Goal: Obtain resource: Obtain resource

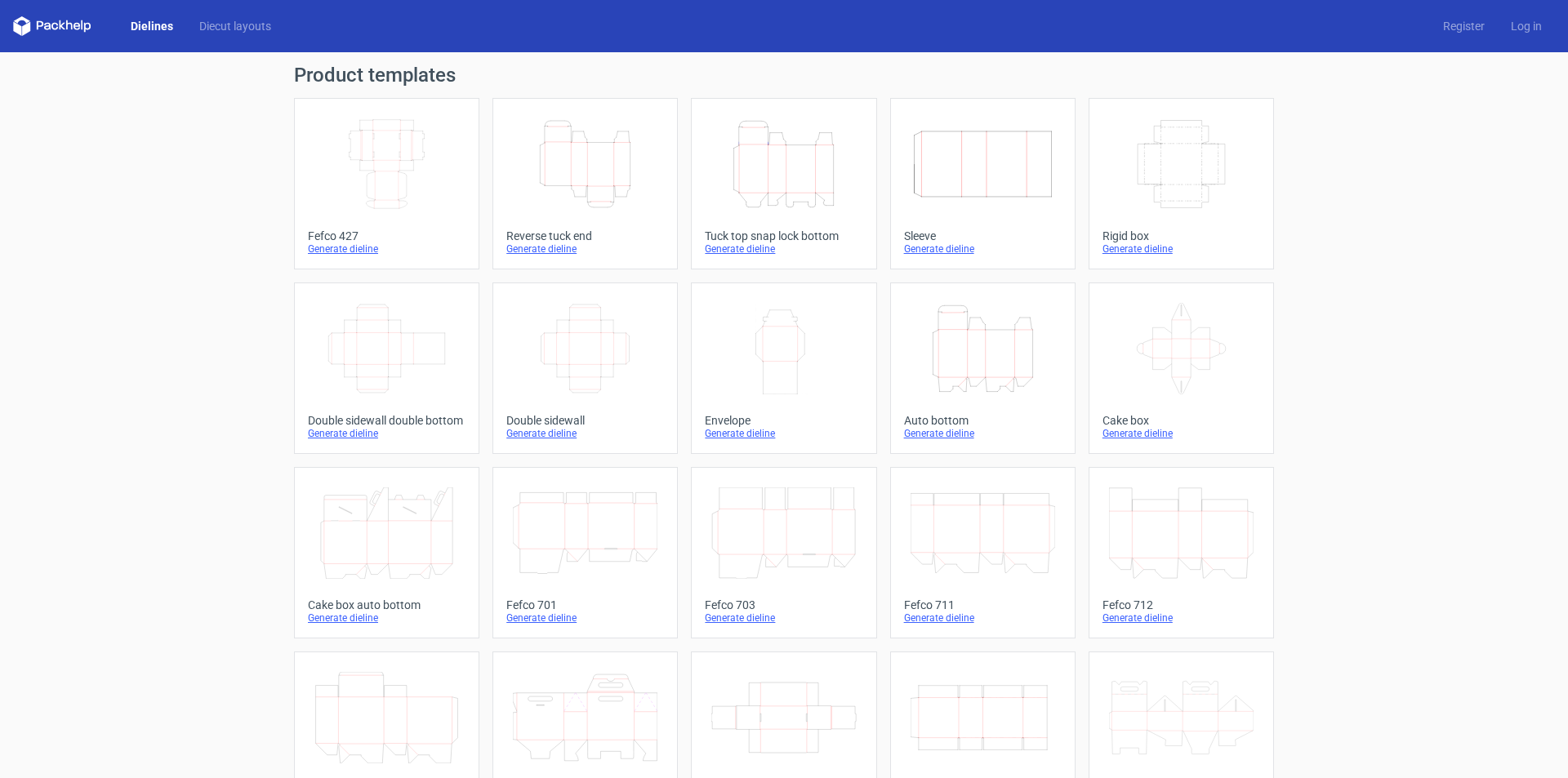
click at [582, 171] on icon "Height Depth Width" at bounding box center [585, 164] width 144 height 91
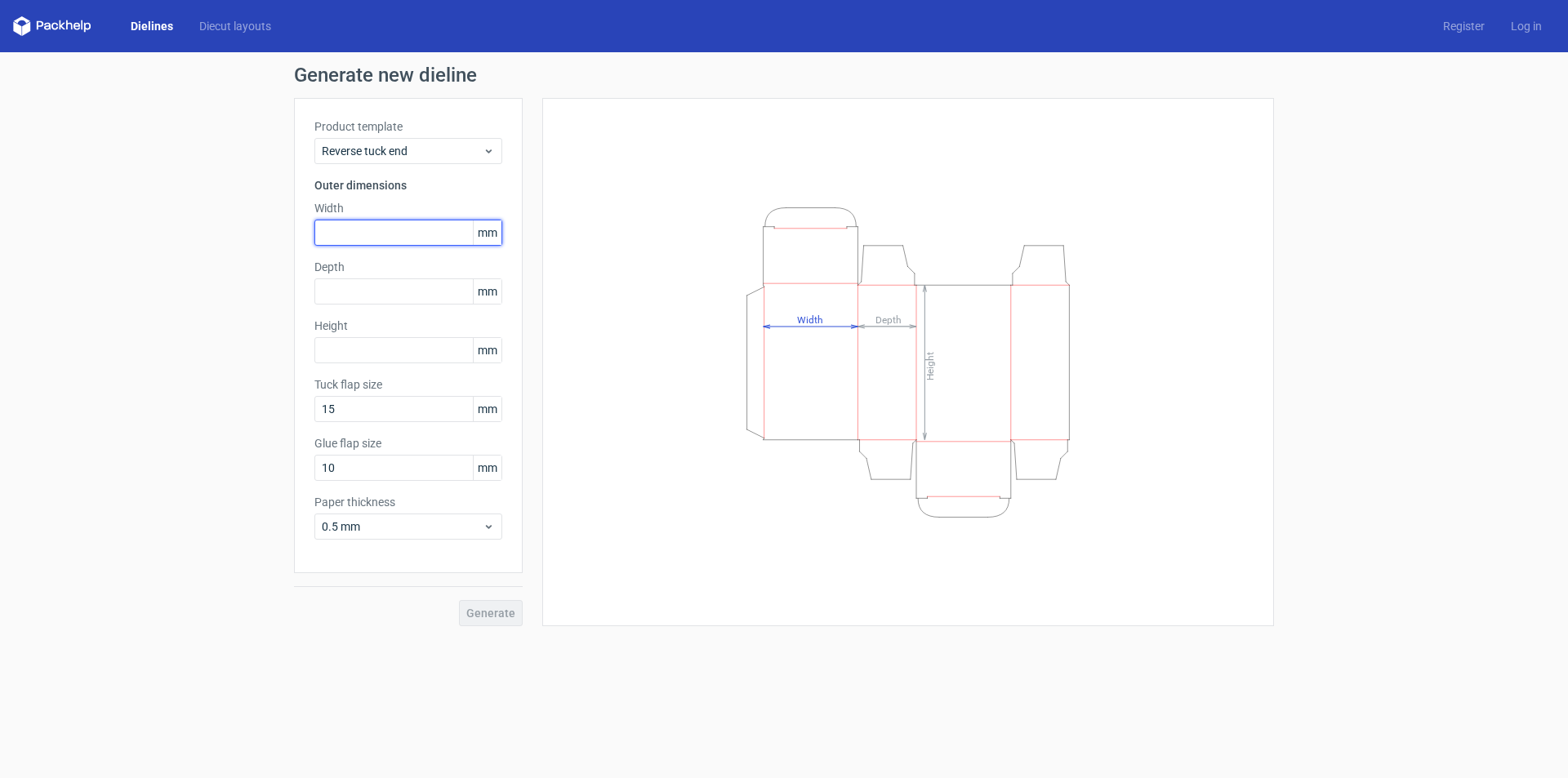
click at [373, 228] on input "text" at bounding box center [408, 233] width 188 height 27
type input "87"
drag, startPoint x: 386, startPoint y: 307, endPoint x: 378, endPoint y: 288, distance: 20.6
click at [383, 304] on div "Product template Reverse tuck end Outer dimensions Width 87 mm Depth mm Height …" at bounding box center [409, 336] width 229 height 476
click at [378, 288] on input "text" at bounding box center [408, 292] width 188 height 27
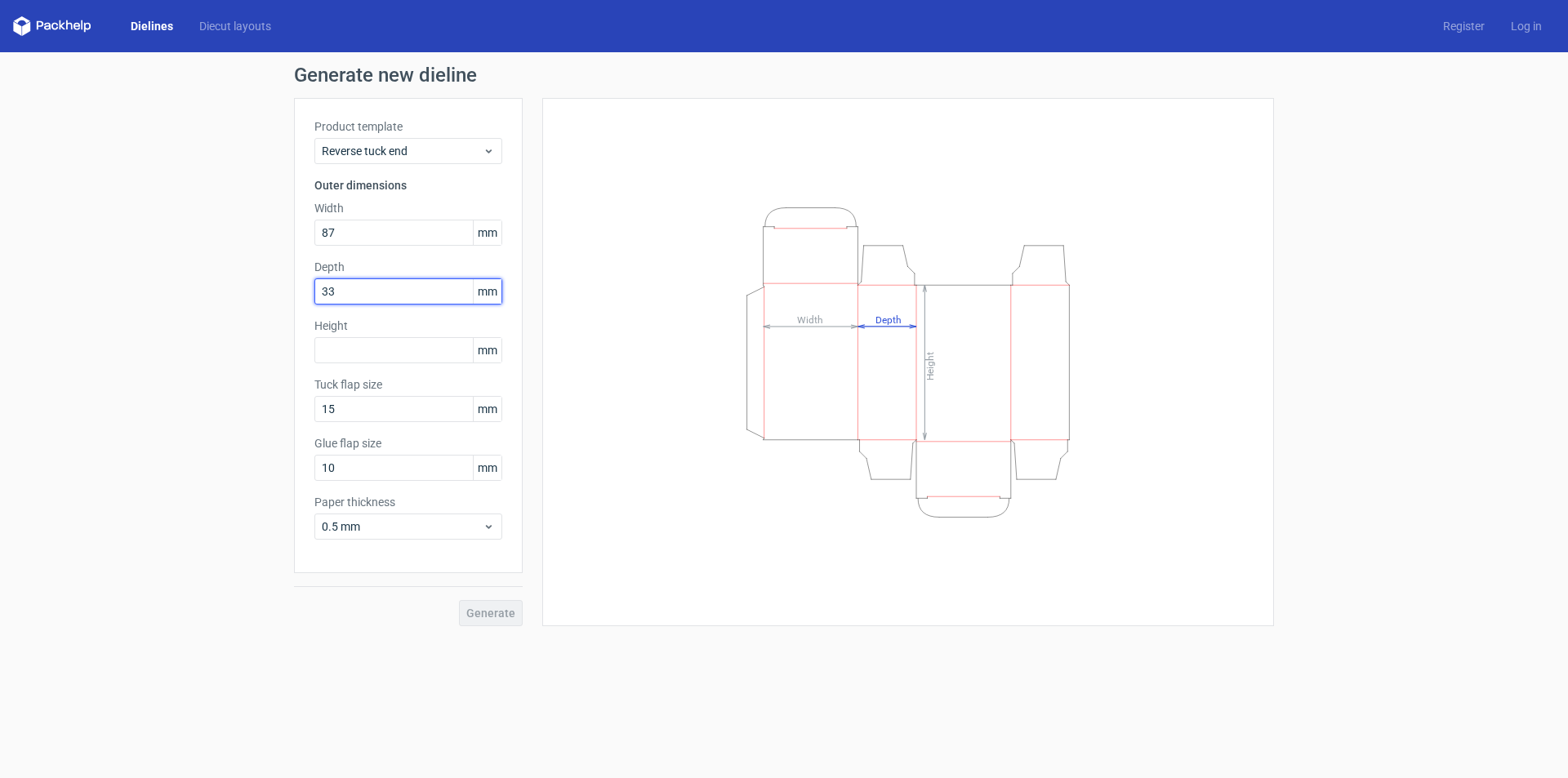
type input "33"
click at [341, 349] on input "text" at bounding box center [408, 350] width 188 height 27
type input "87"
click at [384, 406] on input "15" at bounding box center [408, 409] width 188 height 27
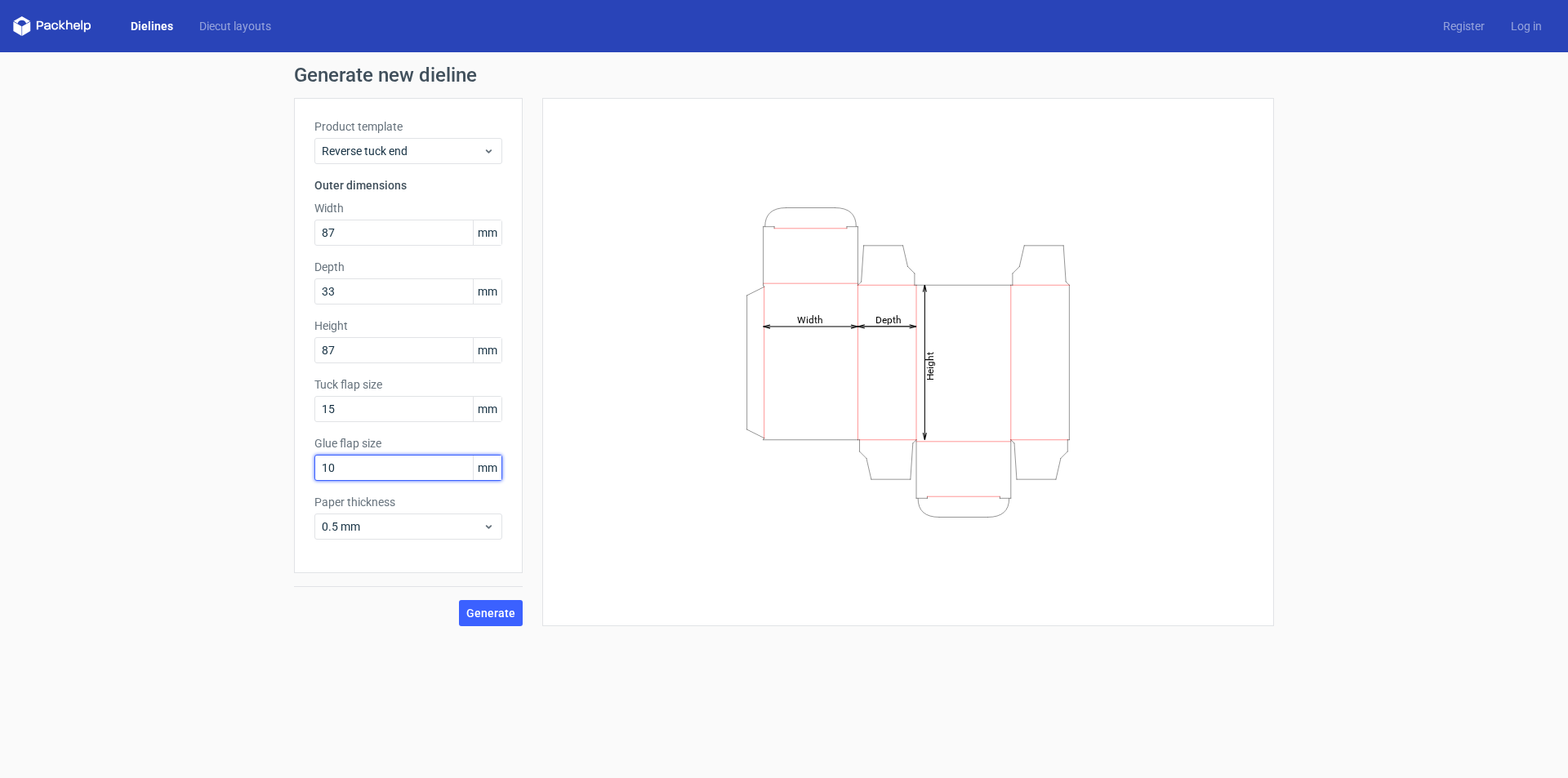
click at [359, 468] on input "10" at bounding box center [408, 468] width 188 height 27
drag, startPoint x: 273, startPoint y: 470, endPoint x: 224, endPoint y: 474, distance: 49.2
click at [224, 474] on div "Generate new dieline Product template Reverse tuck end Outer dimensions Width 8…" at bounding box center [784, 346] width 1568 height 587
type input "15"
click at [391, 525] on span "0.5 mm" at bounding box center [402, 527] width 161 height 17
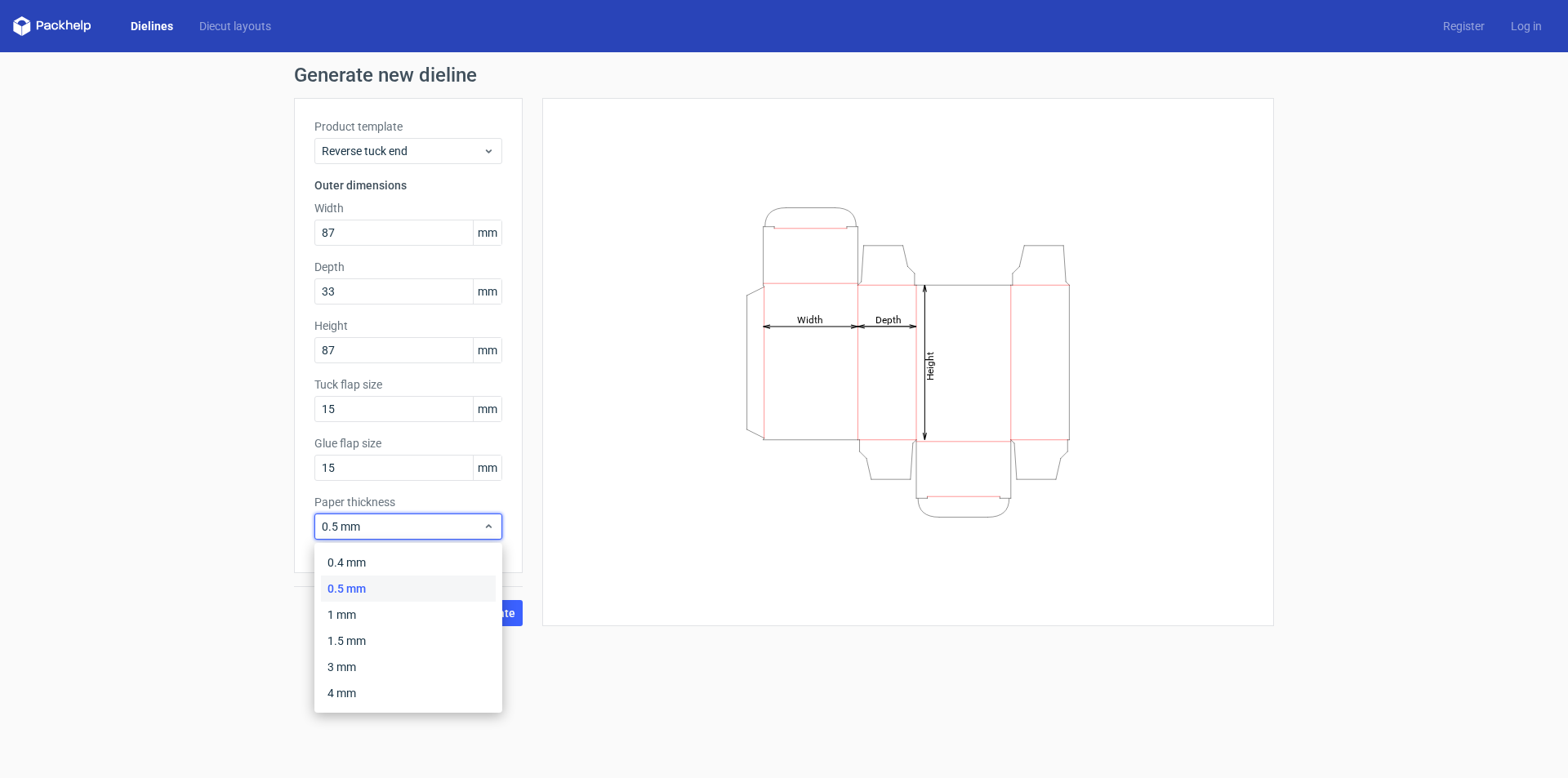
click at [381, 587] on div "0.5 mm" at bounding box center [408, 589] width 175 height 27
click at [412, 529] on span "0.5 mm" at bounding box center [402, 527] width 161 height 17
click at [370, 664] on div "3 mm" at bounding box center [408, 668] width 175 height 27
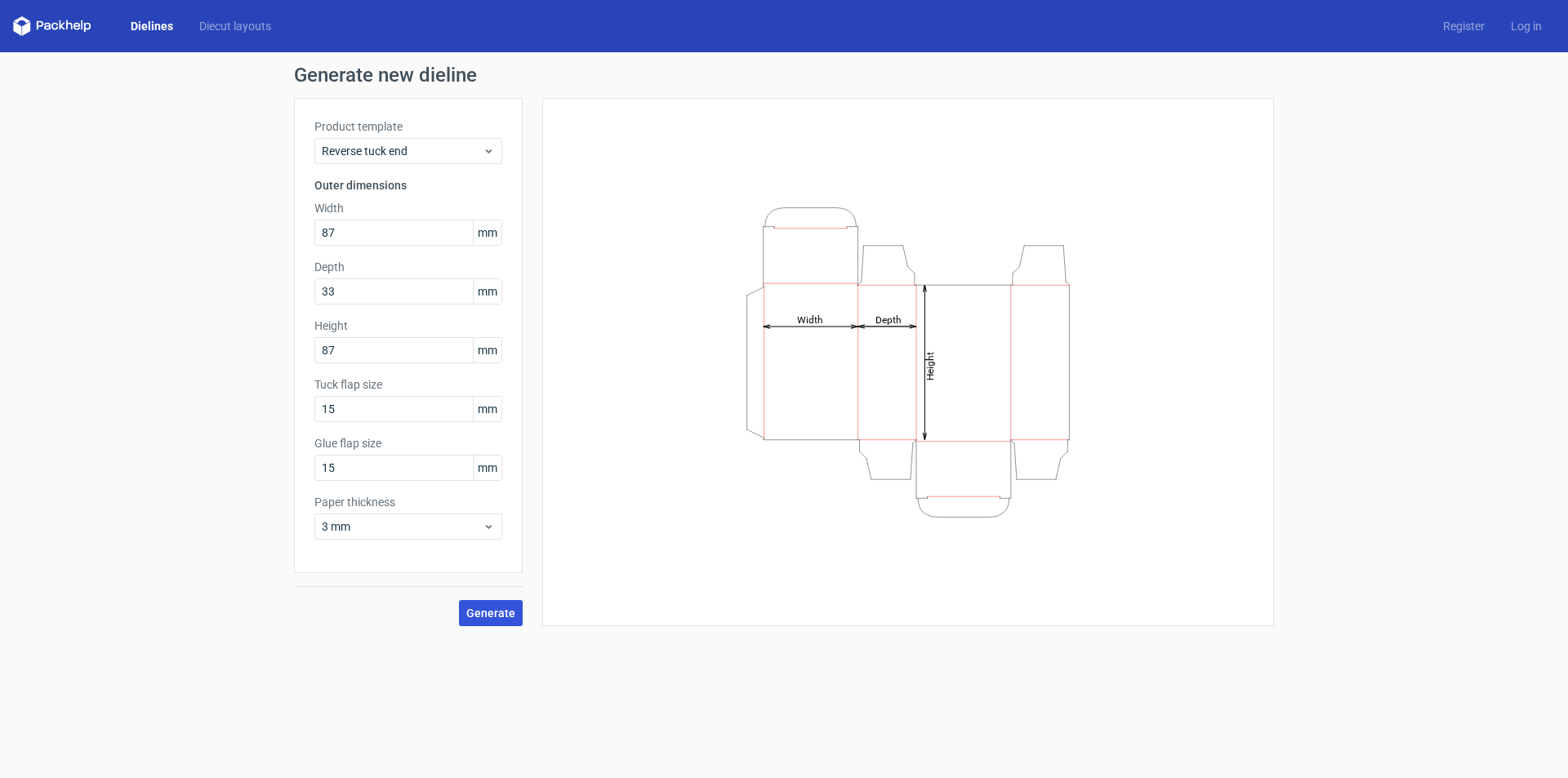
click at [486, 621] on button "Generate" at bounding box center [491, 613] width 64 height 27
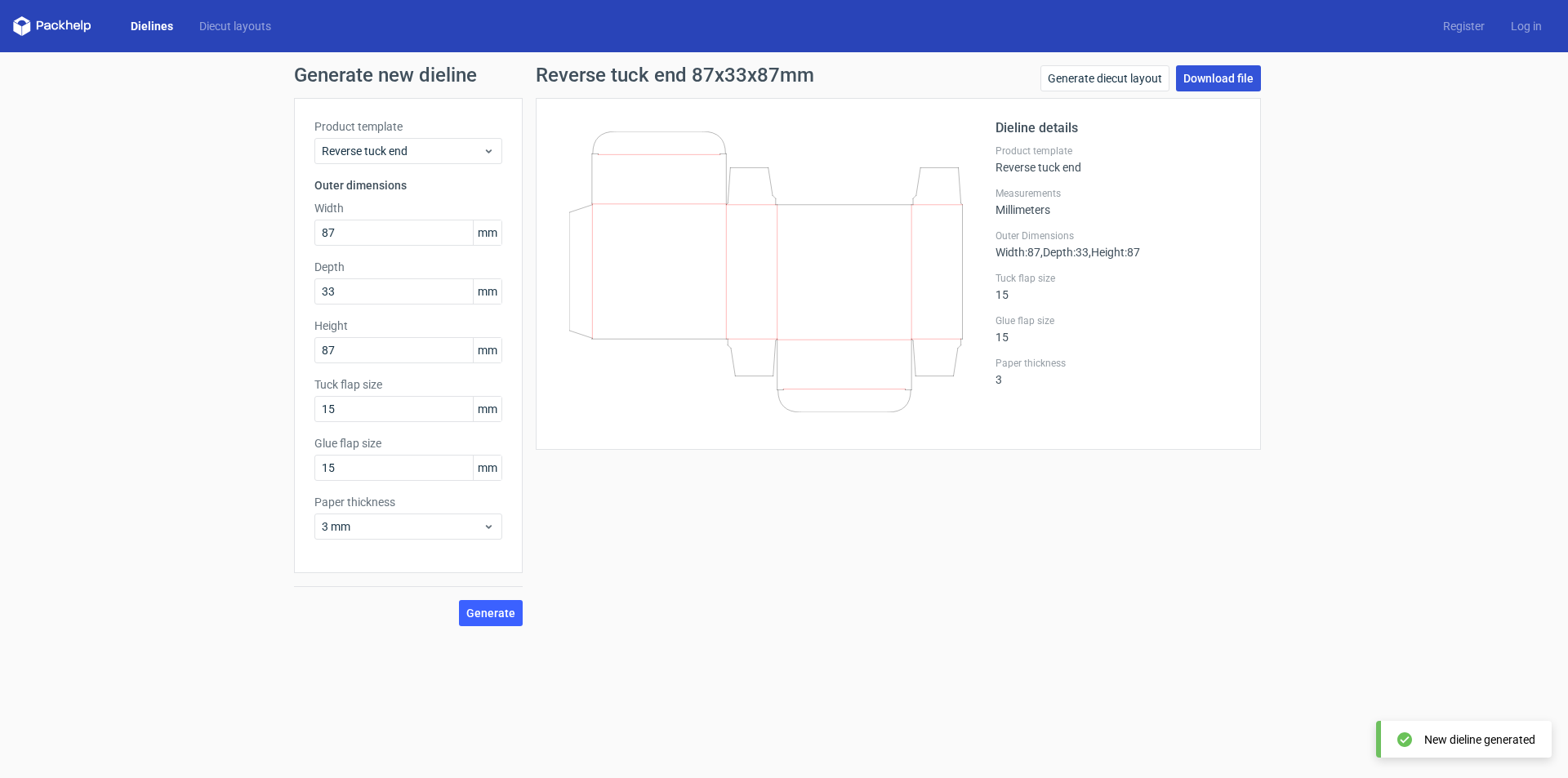
click at [1222, 79] on link "Download file" at bounding box center [1218, 79] width 85 height 27
